Goal: Task Accomplishment & Management: Manage account settings

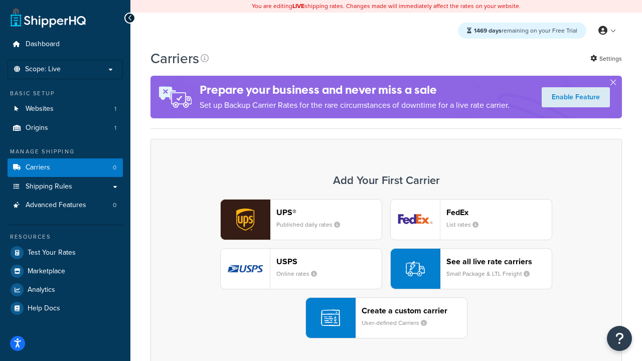
click at [386, 269] on div "UPS® Published daily rates FedEx List rates USPS Online rates See all live rate…" at bounding box center [386, 268] width 450 height 139
click at [499, 212] on header "FedEx" at bounding box center [498, 213] width 105 height 10
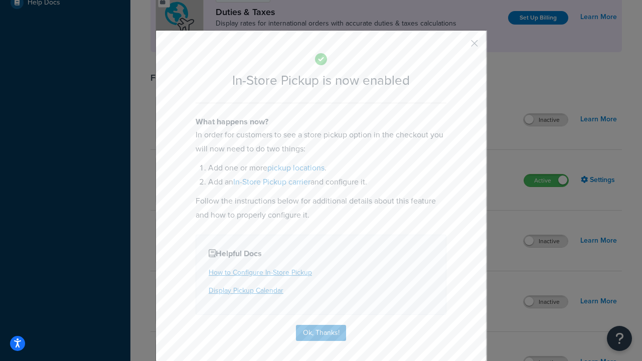
click at [460, 47] on button "button" at bounding box center [459, 47] width 3 height 3
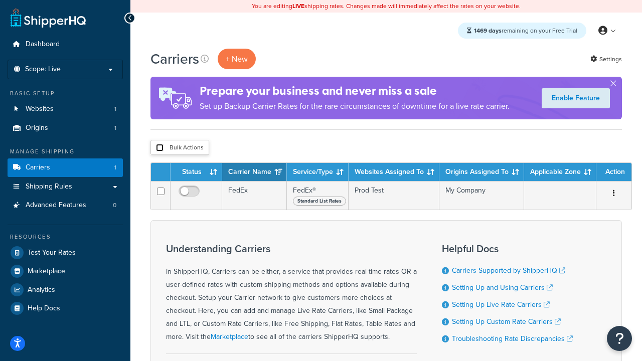
click at [160, 148] on input "checkbox" at bounding box center [160, 148] width 8 height 8
checkbox input "true"
click at [0, 0] on button "Delete" at bounding box center [0, 0] width 0 height 0
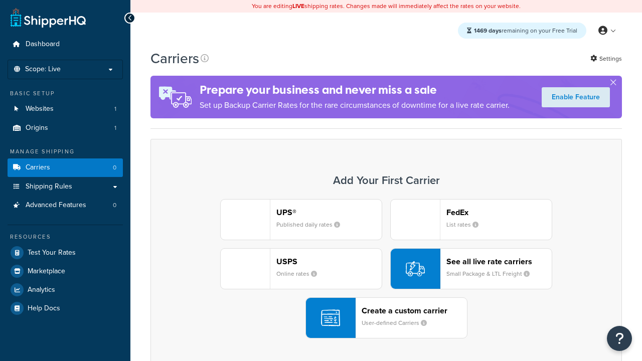
click at [386, 269] on div "UPS® Published daily rates FedEx List rates USPS Online rates See all live rate…" at bounding box center [386, 268] width 450 height 139
click at [499, 212] on header "FedEx" at bounding box center [498, 213] width 105 height 10
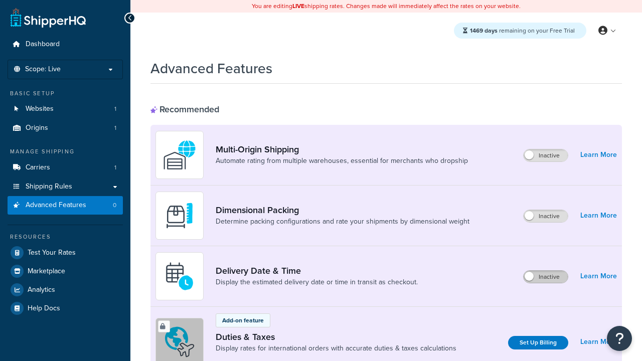
click at [546, 277] on label "Inactive" at bounding box center [546, 277] width 44 height 12
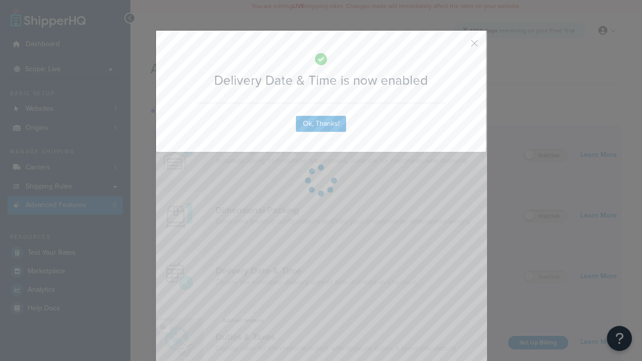
click at [460, 46] on button "button" at bounding box center [459, 47] width 3 height 3
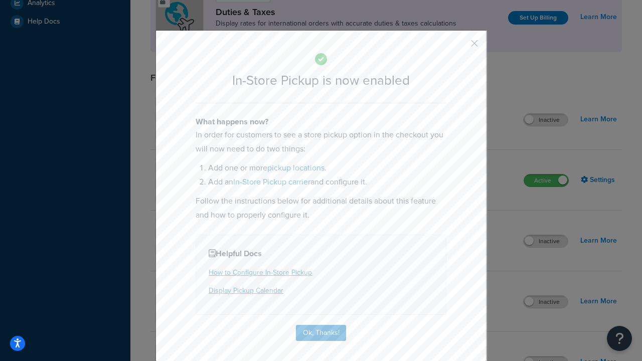
click at [460, 47] on button "button" at bounding box center [459, 47] width 3 height 3
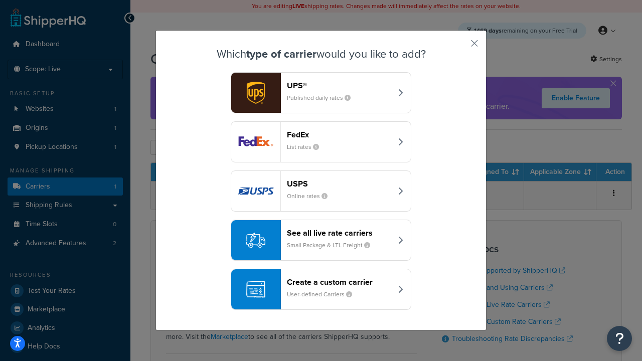
click at [321, 289] on div "Create a custom carrier User-defined Carriers" at bounding box center [339, 289] width 105 height 24
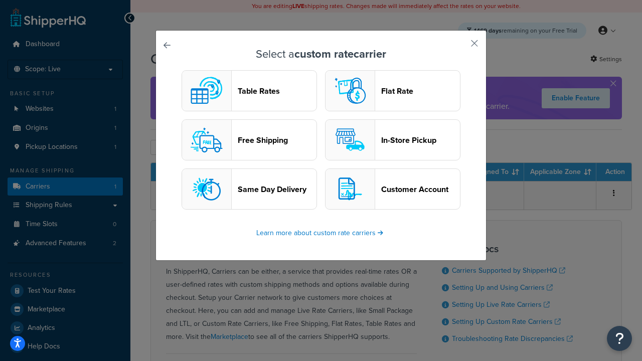
click at [393, 140] on header "In-Store Pickup" at bounding box center [420, 140] width 79 height 10
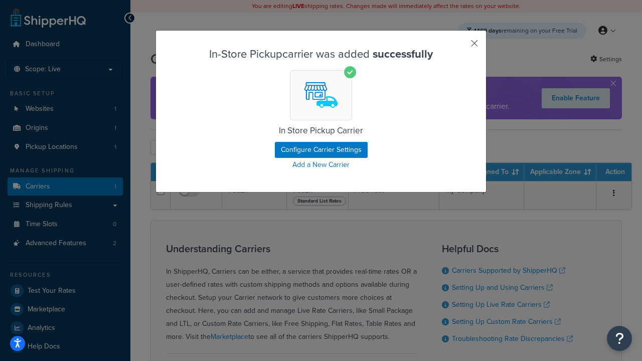
click at [460, 47] on button "button" at bounding box center [459, 47] width 3 height 3
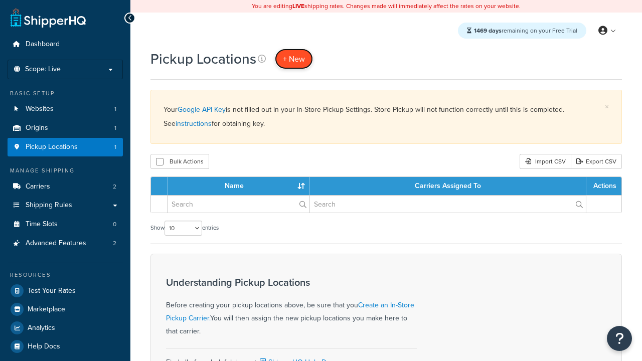
click at [294, 59] on span "+ New" at bounding box center [294, 59] width 22 height 12
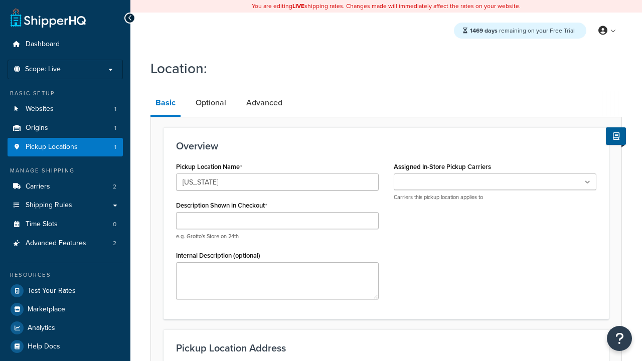
type input "[US_STATE]"
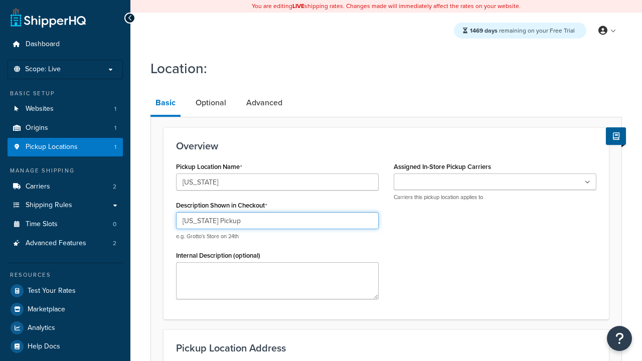
type input "[US_STATE] Pickup"
click at [495, 182] on ul at bounding box center [495, 182] width 203 height 17
type input "3385 Michelson Drive"
type input "Suite B"
type input "Irvine"
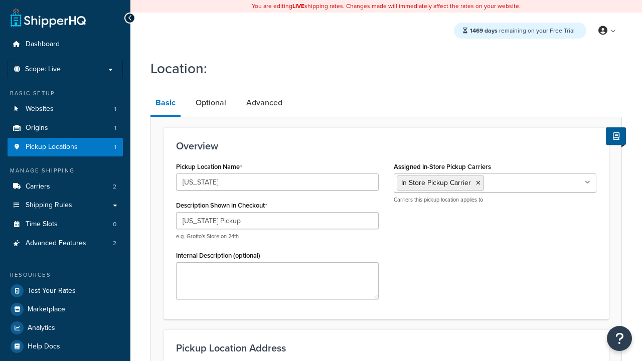
select select "5"
type input "Irvine"
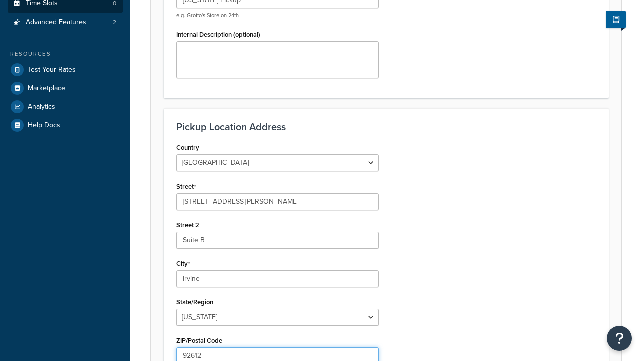
type input "92612"
click at [65, 13] on link "Time Slots 0" at bounding box center [65, 3] width 115 height 19
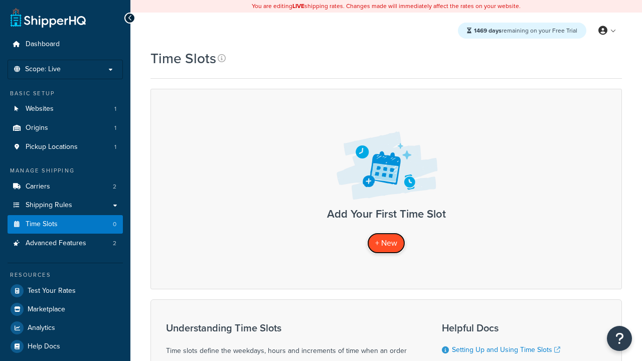
click at [386, 243] on span "+ New" at bounding box center [386, 243] width 22 height 12
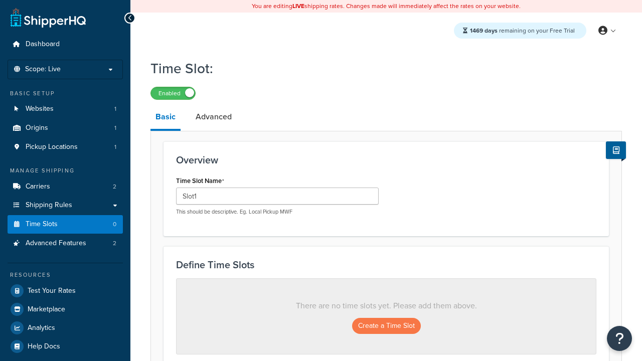
scroll to position [271, 0]
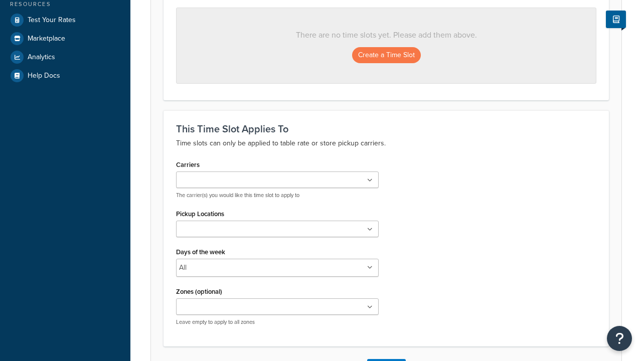
type input "Slot1"
click at [277, 181] on ul at bounding box center [277, 180] width 203 height 17
click at [277, 232] on ul at bounding box center [277, 229] width 203 height 17
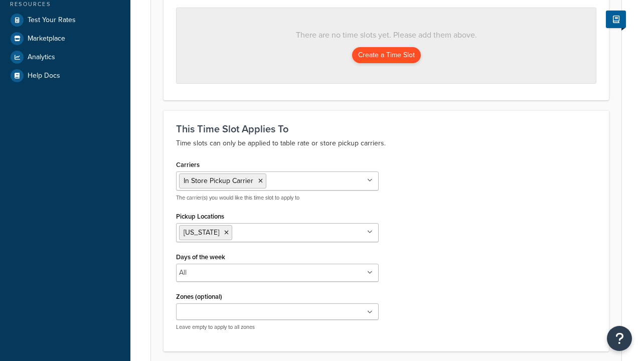
click at [386, 56] on button "Create a Time Slot" at bounding box center [386, 55] width 69 height 16
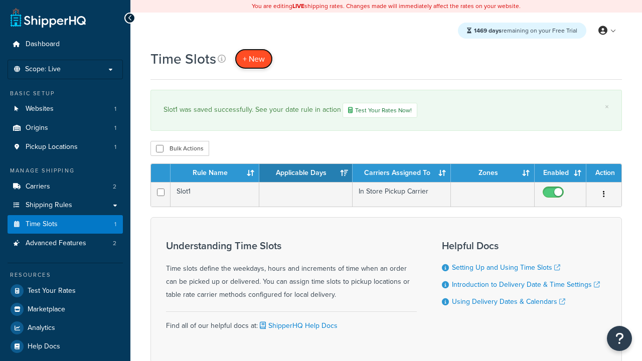
click at [254, 59] on span "+ New" at bounding box center [254, 59] width 22 height 12
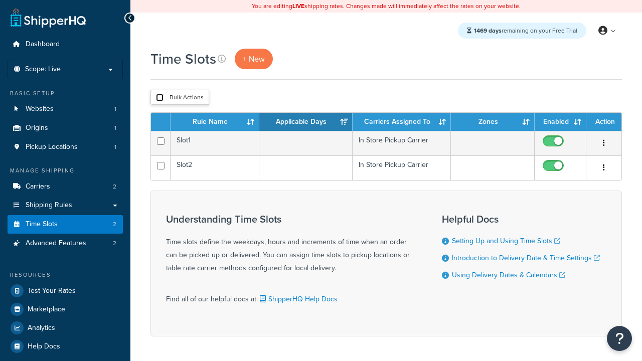
click at [160, 98] on input "checkbox" at bounding box center [160, 98] width 8 height 8
checkbox input "true"
click at [0, 0] on button "Duplicate" at bounding box center [0, 0] width 0 height 0
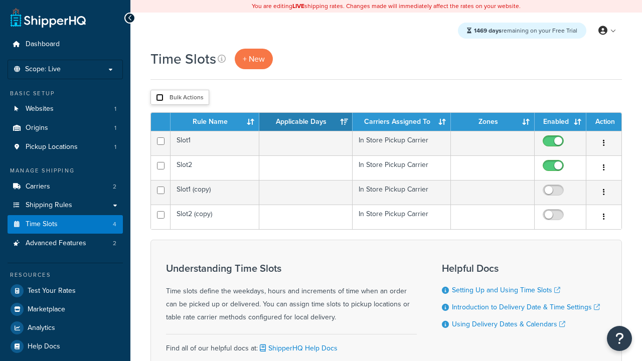
click at [160, 98] on input "checkbox" at bounding box center [160, 98] width 8 height 8
checkbox input "true"
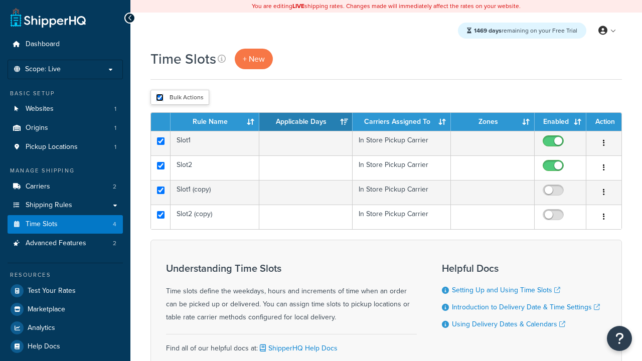
checkbox input "true"
click at [0, 0] on button "Delete" at bounding box center [0, 0] width 0 height 0
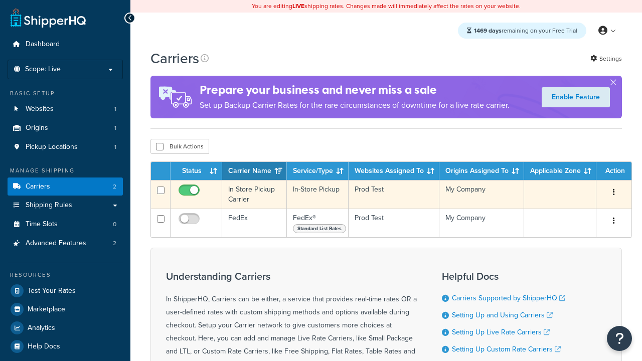
click at [614, 193] on icon "button" at bounding box center [614, 192] width 2 height 7
click at [0, 0] on link "Delete" at bounding box center [0, 0] width 0 height 0
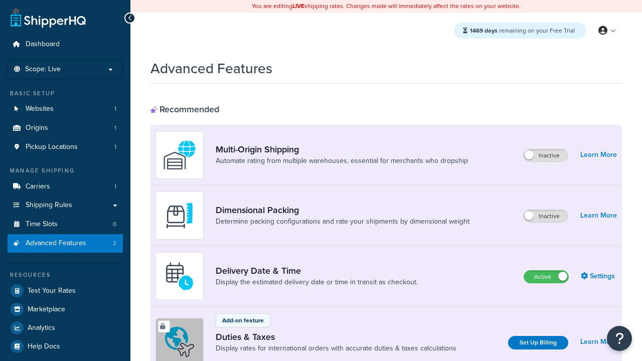
scroll to position [271, 0]
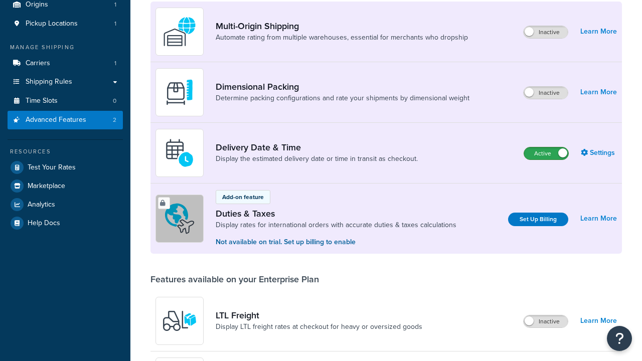
click at [546, 147] on label "Active" at bounding box center [546, 153] width 44 height 12
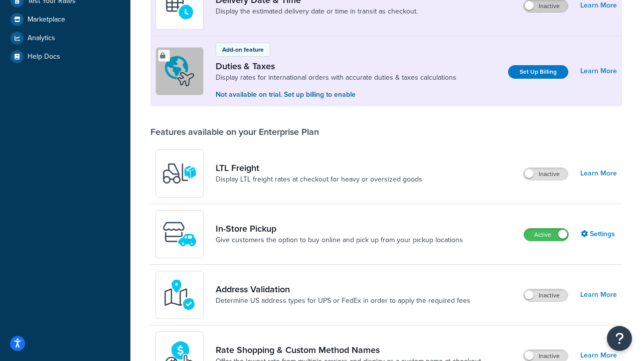
scroll to position [252, 0]
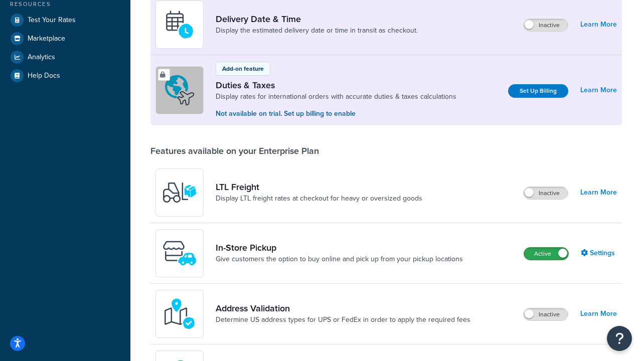
click at [546, 254] on label "Active" at bounding box center [546, 254] width 44 height 12
